Goal: Obtain resource: Download file/media

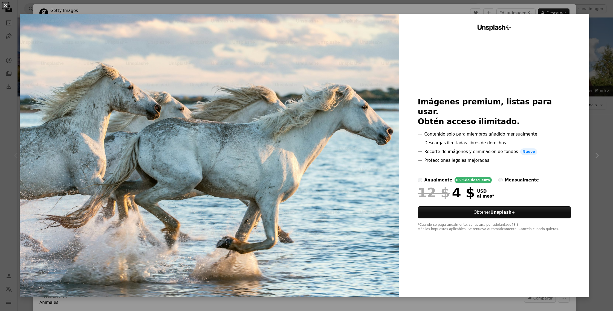
drag, startPoint x: 301, startPoint y: 189, endPoint x: 343, endPoint y: 150, distance: 57.1
click at [301, 188] on img at bounding box center [210, 156] width 380 height 284
click at [589, 17] on div "Unsplash+ Imágenes premium, listas para usar. Obtén acceso ilimitado. A plus si…" at bounding box center [494, 156] width 190 height 284
click at [598, 12] on div "An X shape Unsplash+ Imágenes premium, listas para usar. Obtén acceso ilimitado…" at bounding box center [306, 155] width 613 height 311
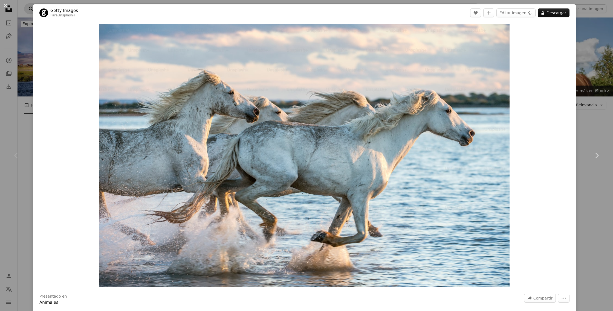
drag, startPoint x: 5, startPoint y: 6, endPoint x: 26, endPoint y: 7, distance: 21.4
click at [5, 6] on button "An X shape" at bounding box center [5, 5] width 7 height 7
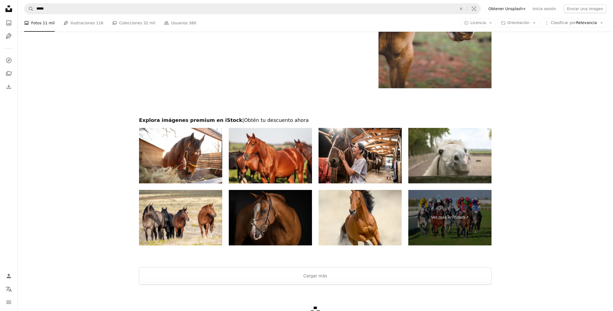
scroll to position [925, 0]
click at [252, 219] on img at bounding box center [270, 218] width 83 height 56
